Goal: Task Accomplishment & Management: Manage account settings

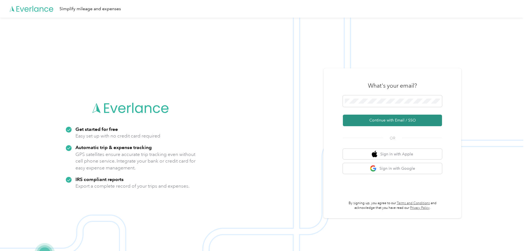
click at [387, 119] on button "Continue with Email / SSO" at bounding box center [392, 120] width 99 height 12
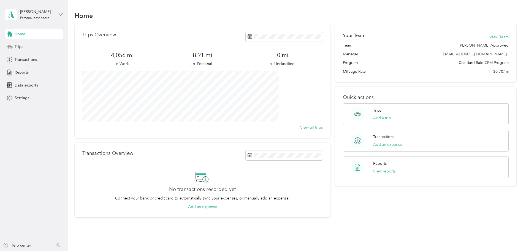
click at [22, 47] on span "Trips" at bounding box center [19, 47] width 9 height 6
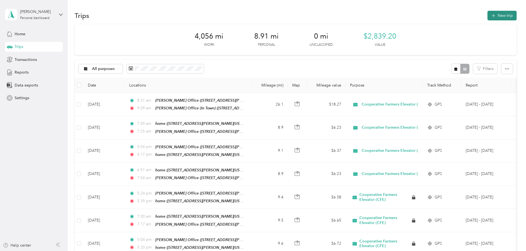
click at [487, 16] on button "New trip" at bounding box center [501, 16] width 29 height 10
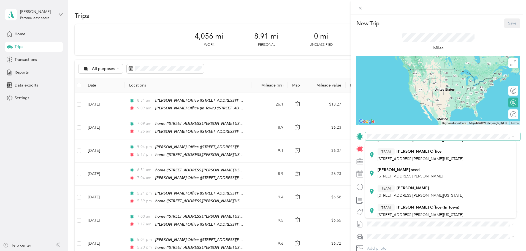
scroll to position [110, 0]
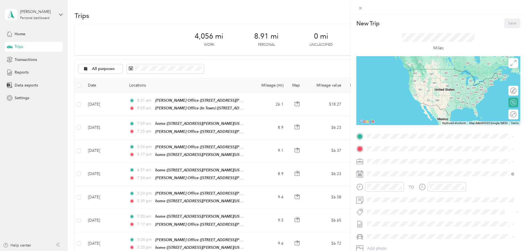
click at [421, 179] on strong "[PERSON_NAME] Office (In Town)" at bounding box center [427, 179] width 63 height 5
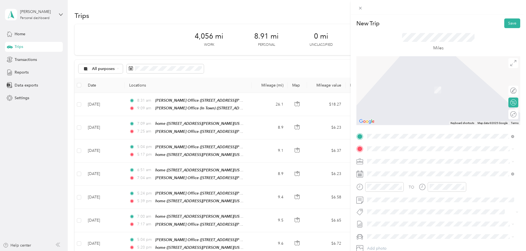
click at [407, 190] on strong "[PERSON_NAME] Office" at bounding box center [418, 189] width 45 height 5
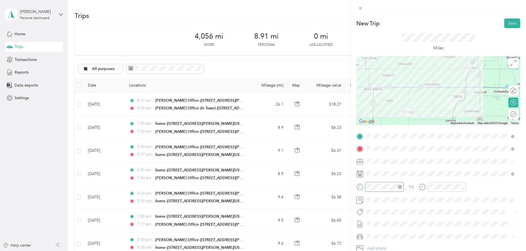
scroll to position [31, 0]
click at [405, 114] on div "AM" at bounding box center [403, 113] width 13 height 8
click at [373, 167] on div "11" at bounding box center [372, 167] width 13 height 8
click at [387, 130] on div "45" at bounding box center [388, 130] width 13 height 8
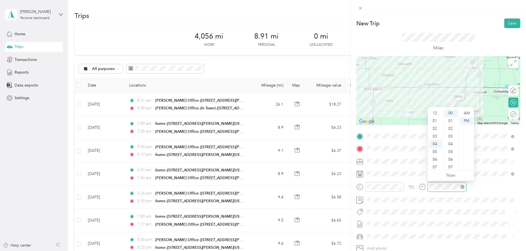
scroll to position [31, 0]
click at [466, 120] on div "PM" at bounding box center [465, 121] width 13 height 8
click at [437, 111] on div "12" at bounding box center [434, 113] width 13 height 8
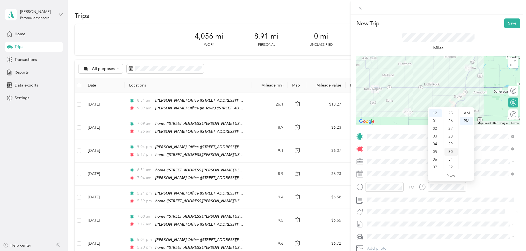
click at [450, 152] on div "30" at bounding box center [450, 152] width 13 height 8
click at [508, 24] on button "Save" at bounding box center [512, 23] width 16 height 10
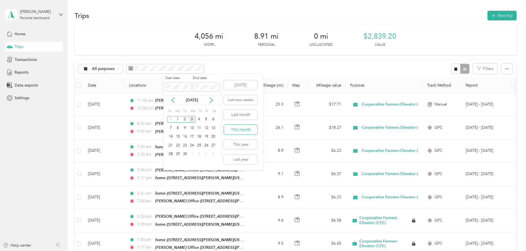
click at [242, 130] on button "This month" at bounding box center [241, 130] width 34 height 10
